Goal: Find specific page/section: Find specific page/section

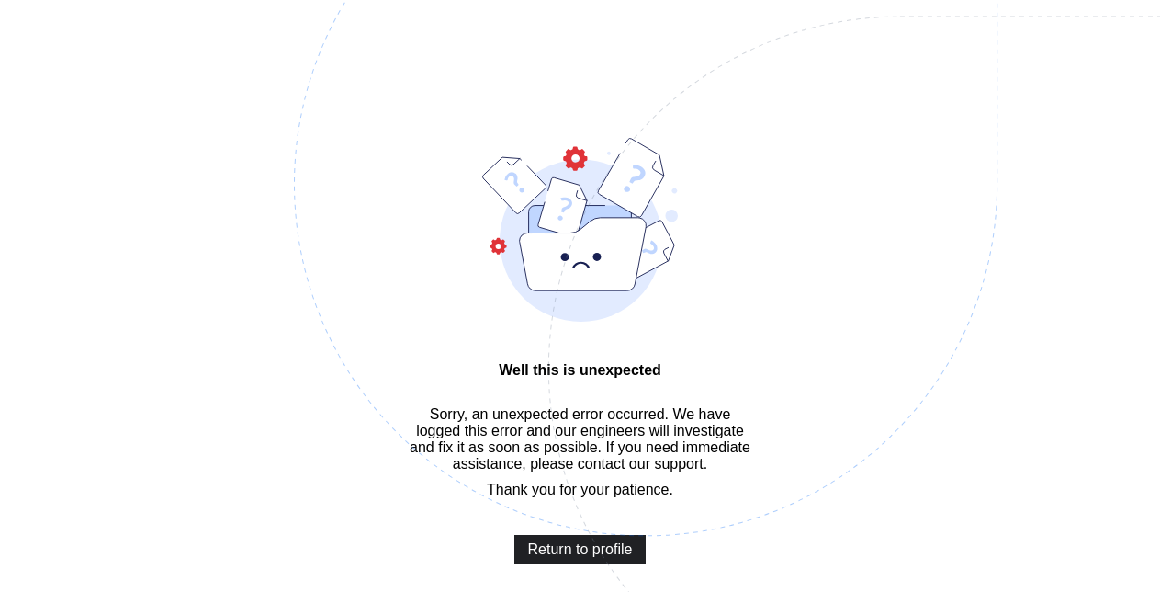
click at [558, 558] on span "Return to profile" at bounding box center [580, 549] width 105 height 17
click at [540, 552] on img at bounding box center [773, 276] width 958 height 888
drag, startPoint x: 0, startPoint y: 0, endPoint x: 540, endPoint y: 552, distance: 772.4
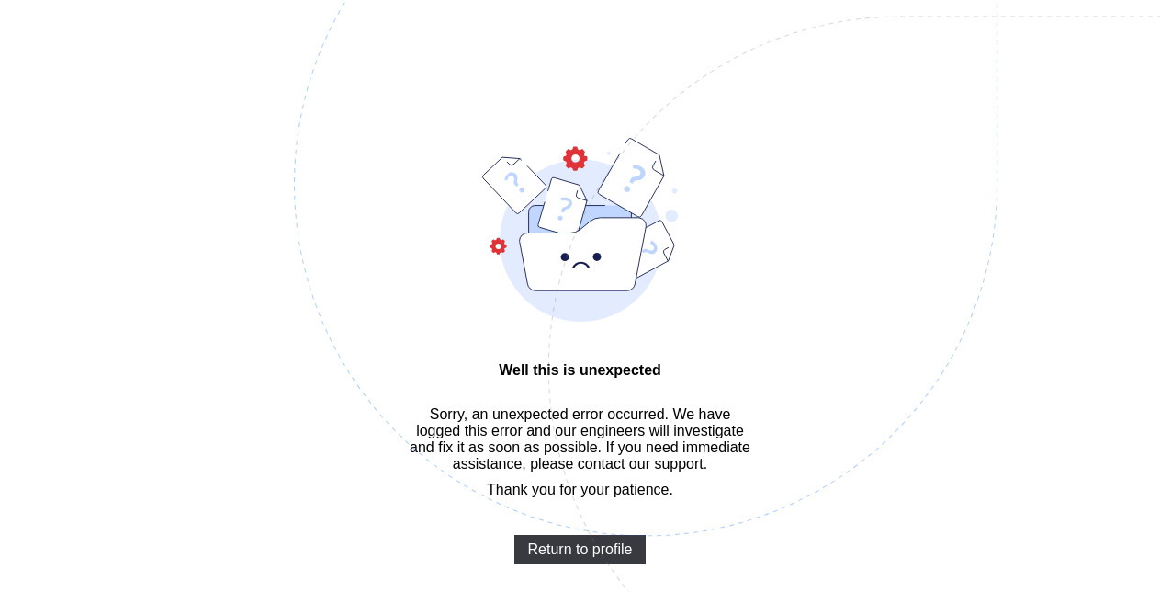
click at [540, 552] on img at bounding box center [773, 276] width 958 height 888
click at [585, 558] on span "Return to profile" at bounding box center [580, 549] width 105 height 17
